Goal: Task Accomplishment & Management: Use online tool/utility

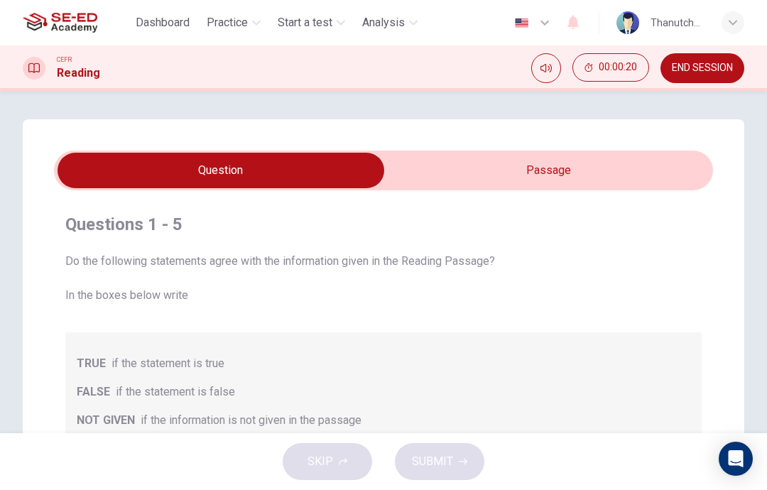
click at [589, 170] on input "checkbox" at bounding box center [221, 171] width 988 height 36
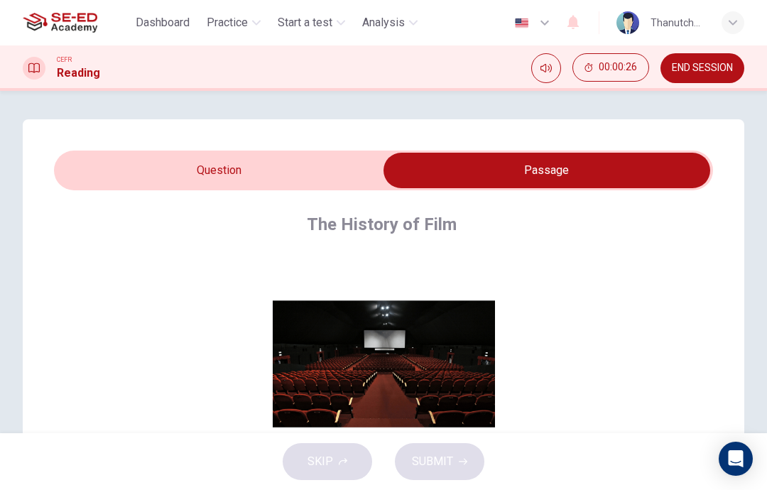
click at [80, 178] on input "checkbox" at bounding box center [547, 171] width 988 height 36
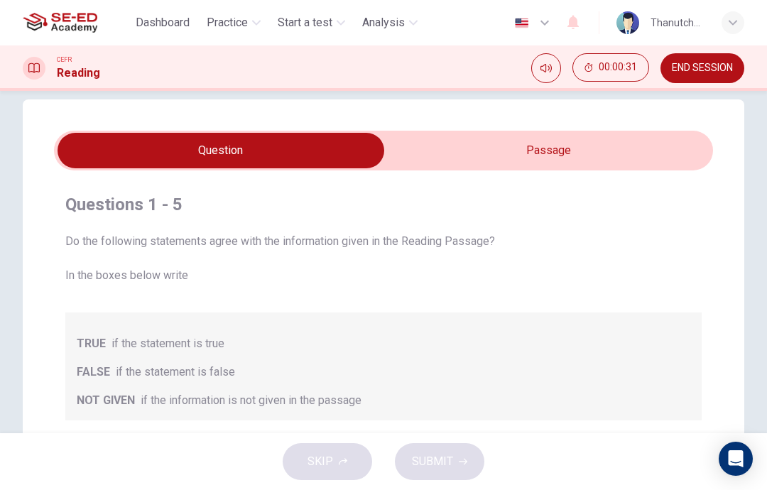
scroll to position [23, 0]
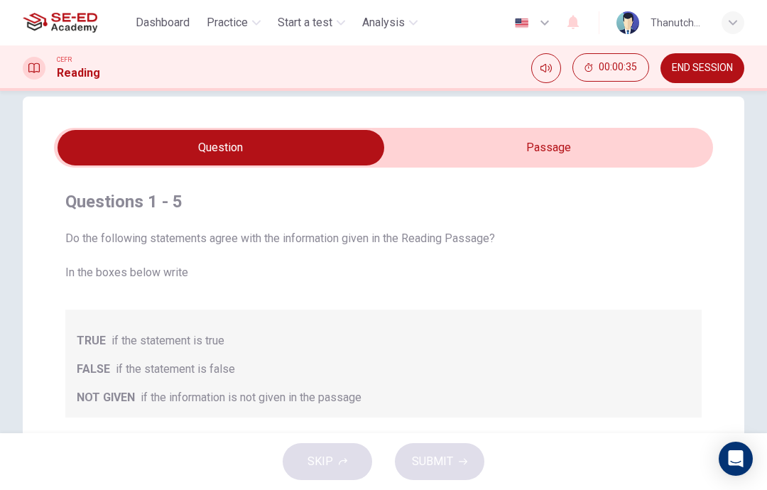
click at [603, 151] on input "checkbox" at bounding box center [221, 148] width 988 height 36
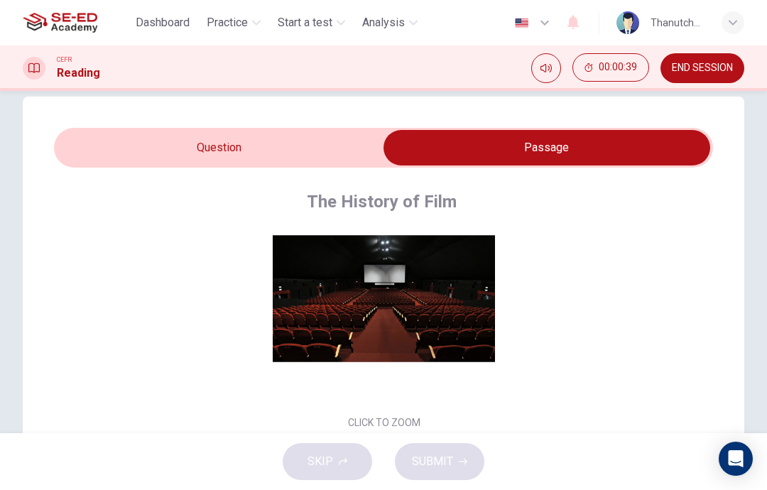
scroll to position [53, 0]
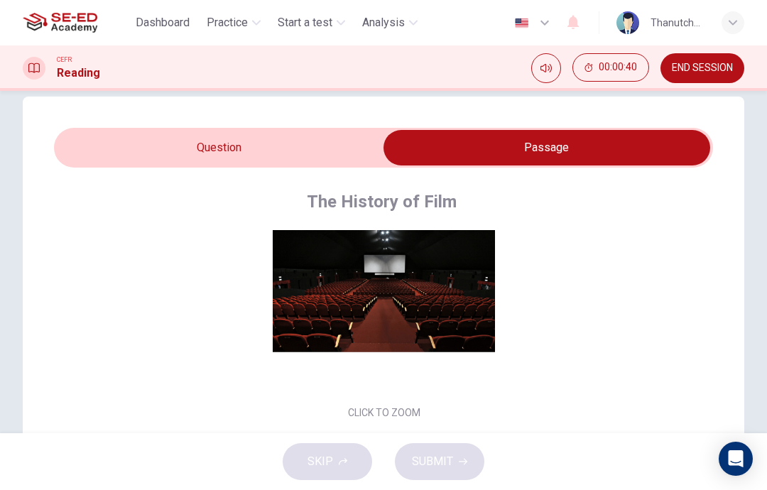
click at [415, 298] on button "Click to Zoom" at bounding box center [384, 300] width 124 height 34
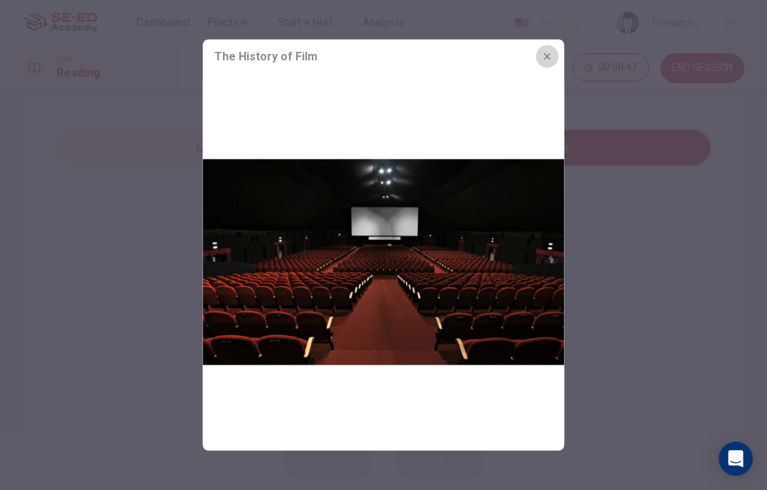
click at [546, 53] on icon "button" at bounding box center [547, 56] width 11 height 11
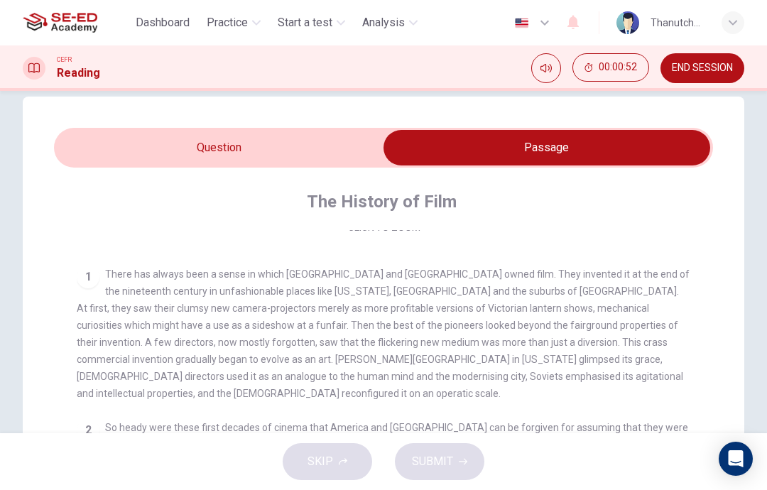
scroll to position [219, 0]
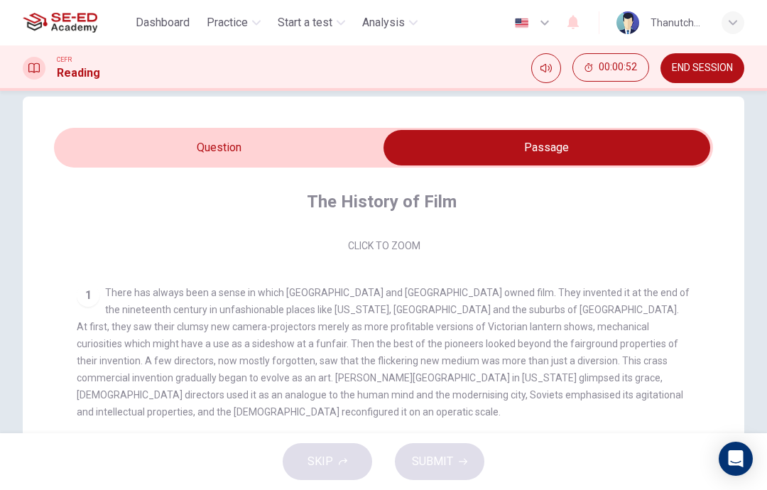
click at [82, 149] on input "checkbox" at bounding box center [547, 148] width 988 height 36
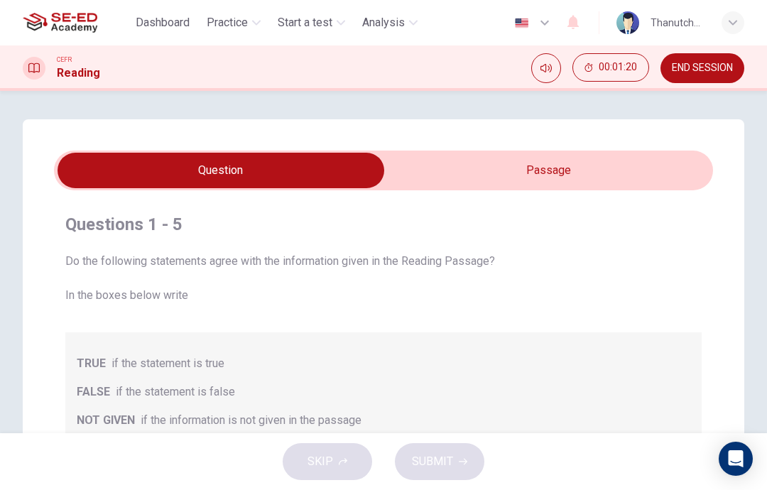
scroll to position [0, 0]
click at [609, 177] on input "checkbox" at bounding box center [221, 171] width 988 height 36
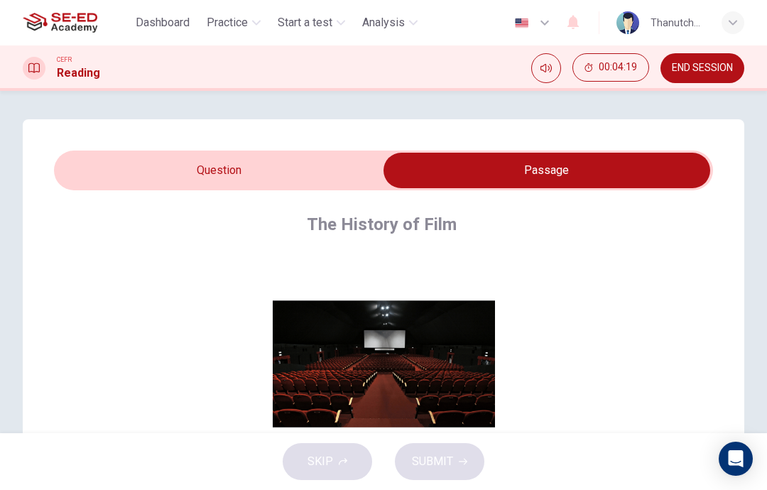
click at [116, 170] on input "checkbox" at bounding box center [547, 171] width 988 height 36
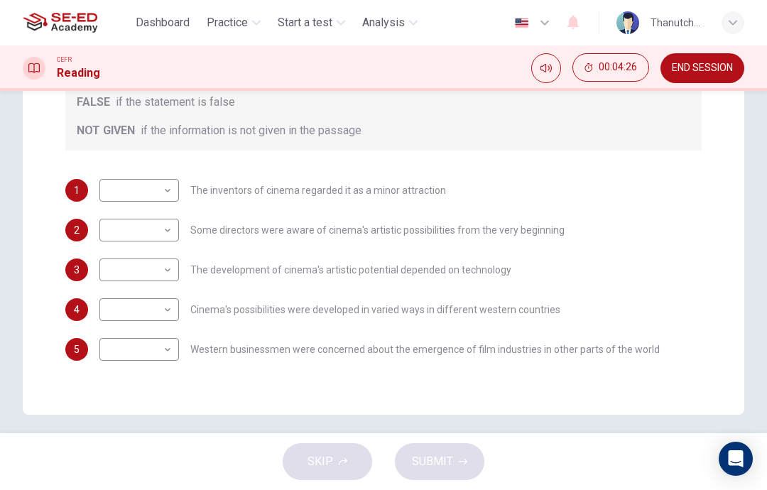
scroll to position [290, 0]
click at [124, 195] on body "This site uses cookies, as explained in our Privacy Policy . If you agree to th…" at bounding box center [383, 245] width 767 height 490
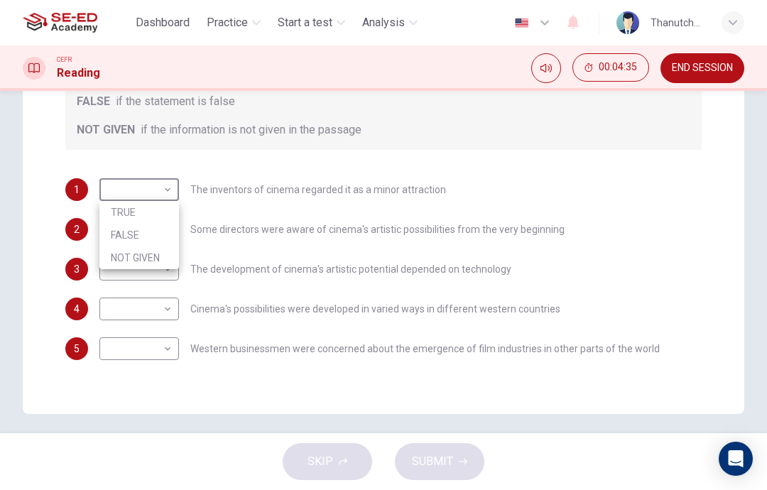
click at [58, 153] on div at bounding box center [383, 245] width 767 height 490
click at [125, 222] on body "This site uses cookies, as explained in our Privacy Policy . If you agree to th…" at bounding box center [383, 245] width 767 height 490
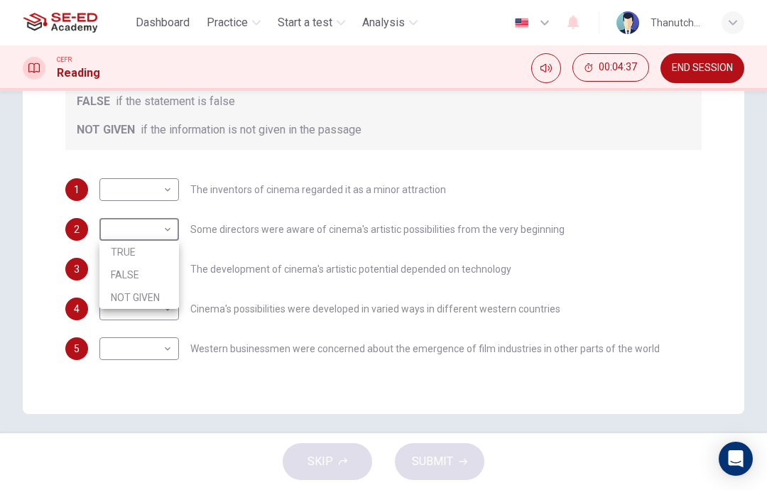
click at [35, 169] on div at bounding box center [383, 245] width 767 height 490
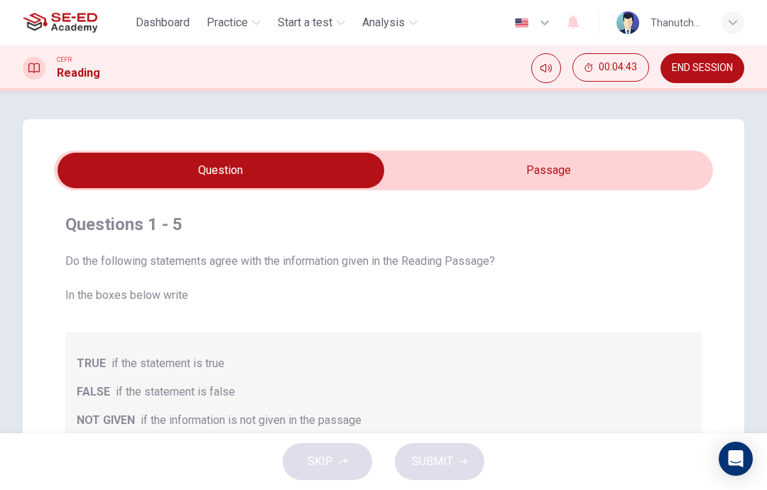
scroll to position [0, 0]
click at [567, 166] on input "checkbox" at bounding box center [221, 171] width 988 height 36
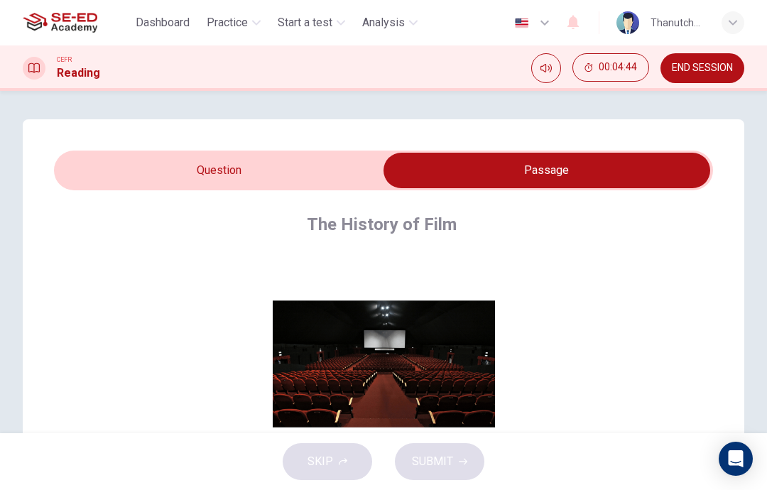
click at [94, 178] on input "checkbox" at bounding box center [547, 171] width 988 height 36
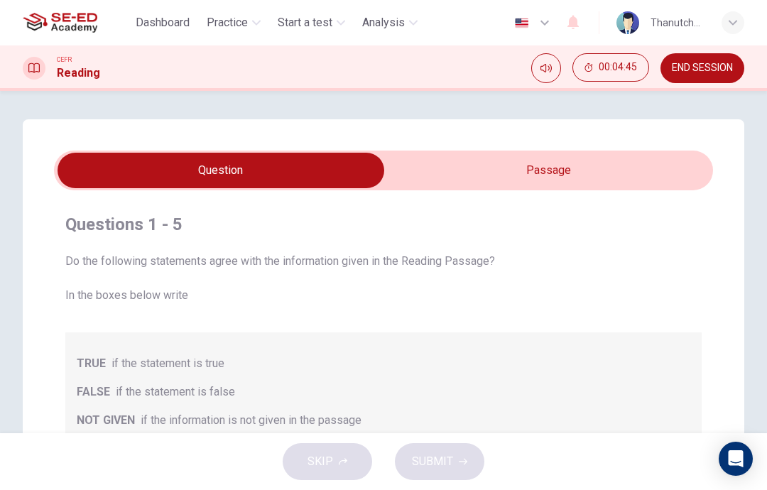
click at [546, 165] on input "checkbox" at bounding box center [221, 171] width 988 height 36
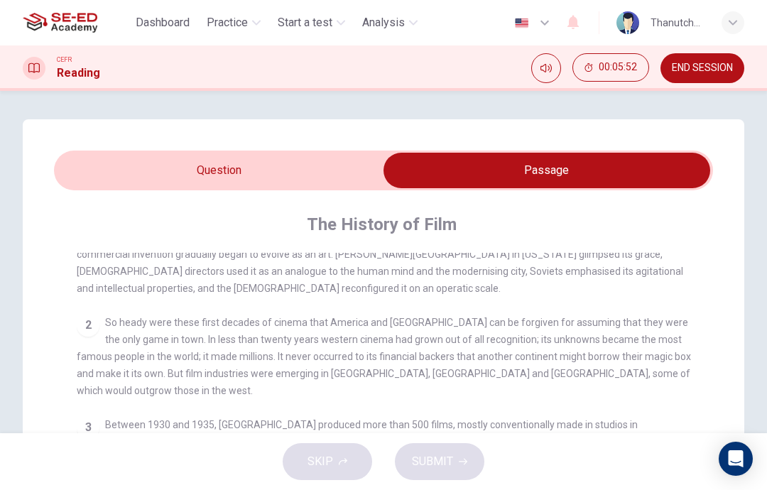
click at [81, 166] on input "checkbox" at bounding box center [547, 171] width 988 height 36
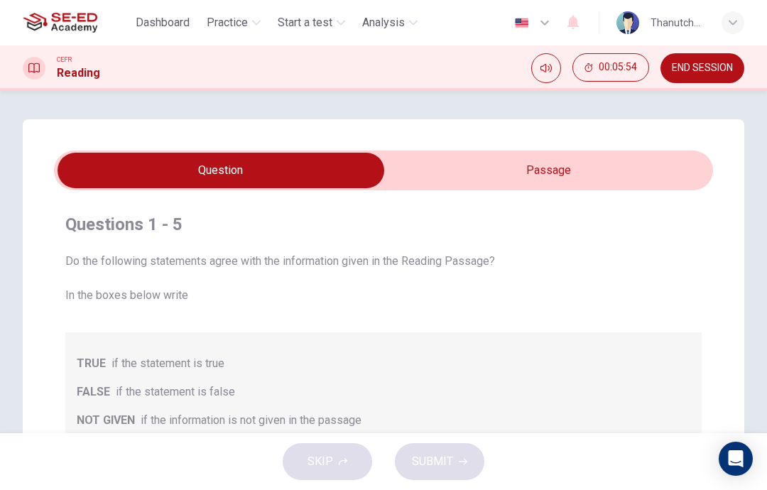
click at [448, 185] on input "checkbox" at bounding box center [221, 171] width 988 height 36
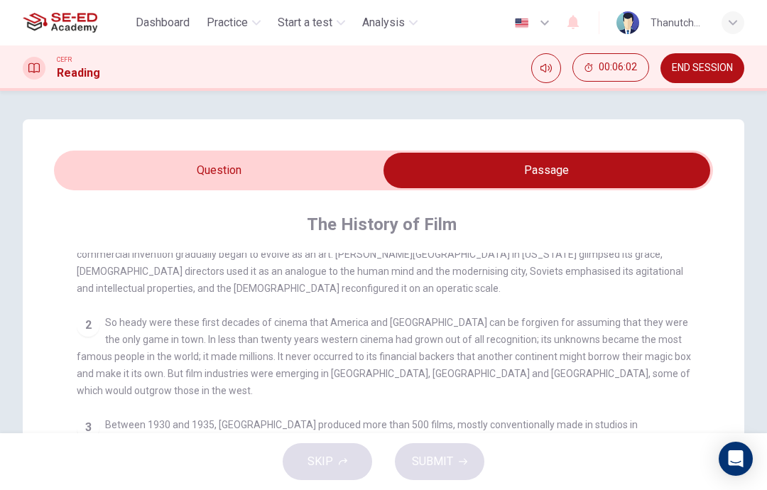
click at [70, 176] on input "checkbox" at bounding box center [547, 171] width 988 height 36
checkbox input "false"
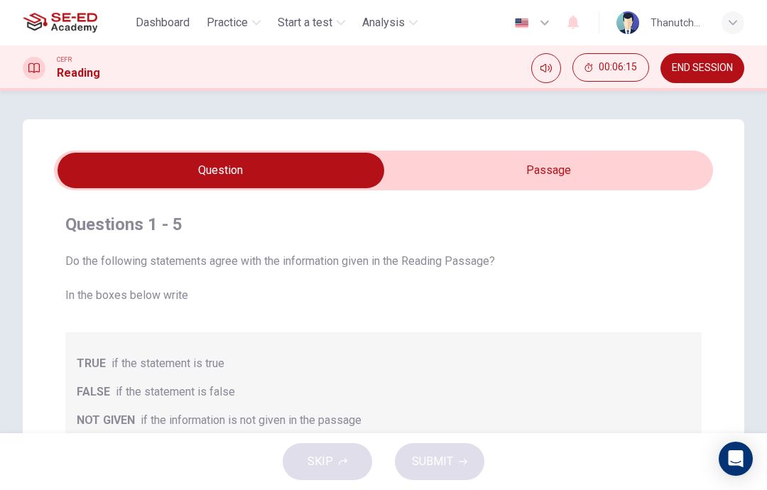
click at [673, 75] on button "END SESSION" at bounding box center [702, 68] width 84 height 30
click at [231, 23] on span "Practice" at bounding box center [227, 22] width 41 height 17
click at [65, 1] on div "Dashboard Practice Start a test Analysis English en ​ Thanutchaphon Butdee" at bounding box center [383, 22] width 721 height 45
click at [70, 18] on img at bounding box center [60, 23] width 75 height 28
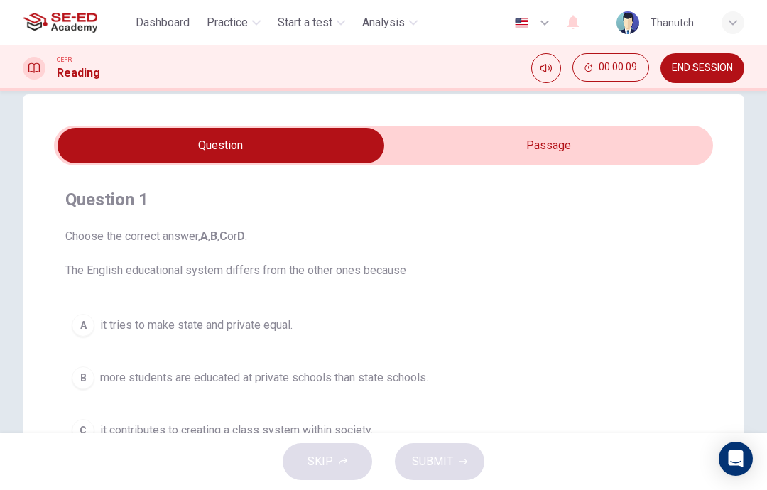
scroll to position [33, 0]
